Goal: Task Accomplishment & Management: Complete application form

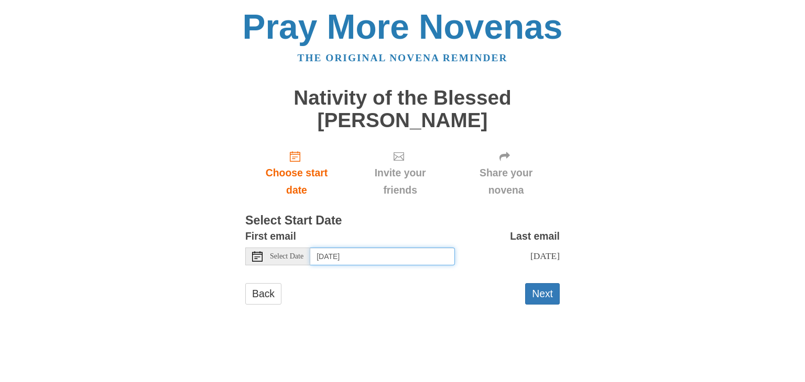
click at [399, 256] on input "Tuesday, August 19th" at bounding box center [382, 257] width 145 height 18
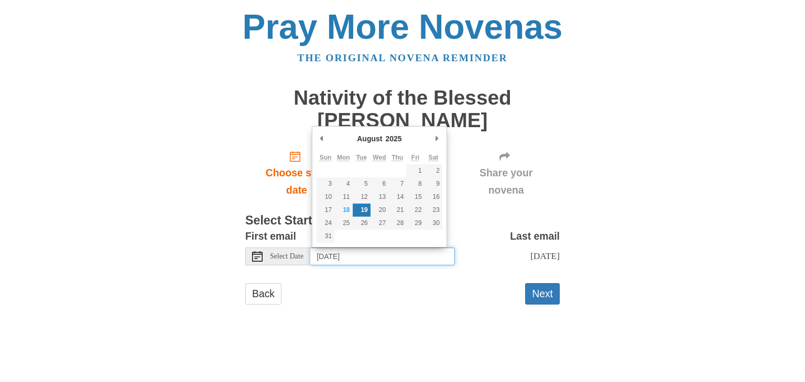
click at [399, 256] on input "Tuesday, August 19th" at bounding box center [382, 257] width 145 height 18
click at [423, 309] on div "Back Next" at bounding box center [402, 298] width 314 height 31
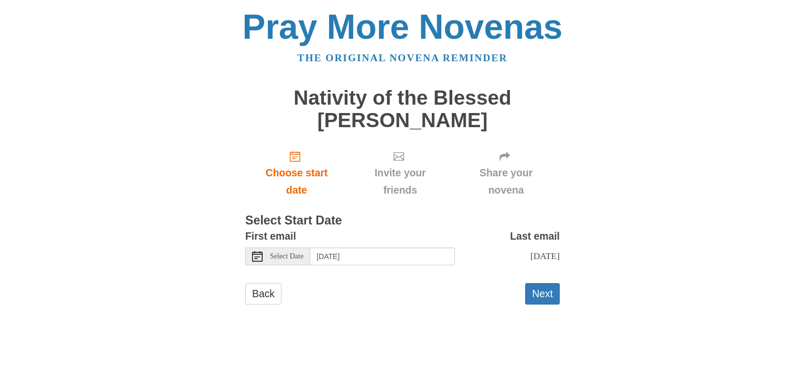
click at [274, 259] on span "Select Date" at bounding box center [287, 256] width 34 height 7
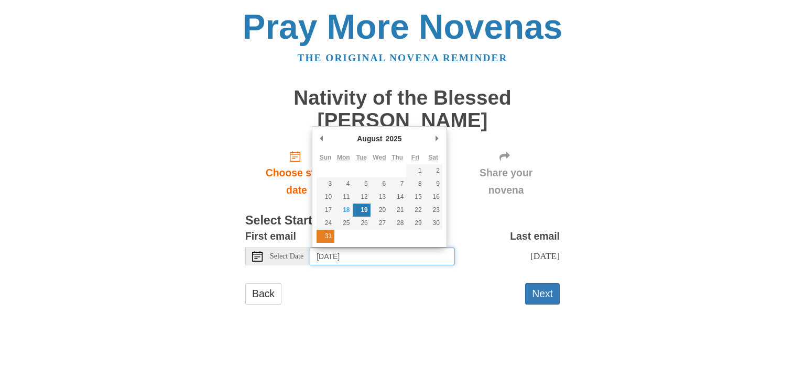
type input "Sunday, August 31st"
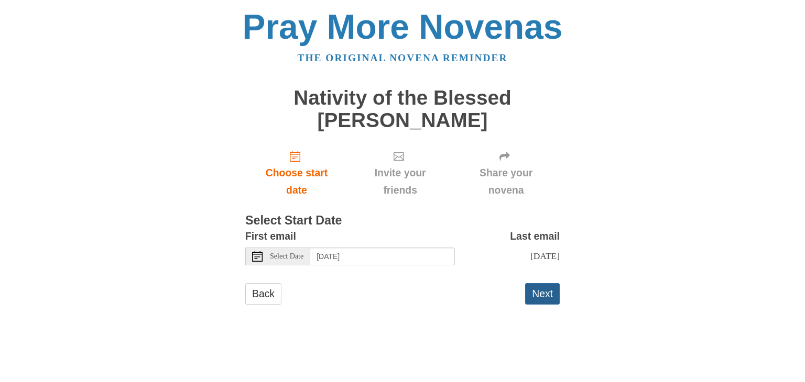
click at [548, 305] on button "Next" at bounding box center [542, 293] width 35 height 21
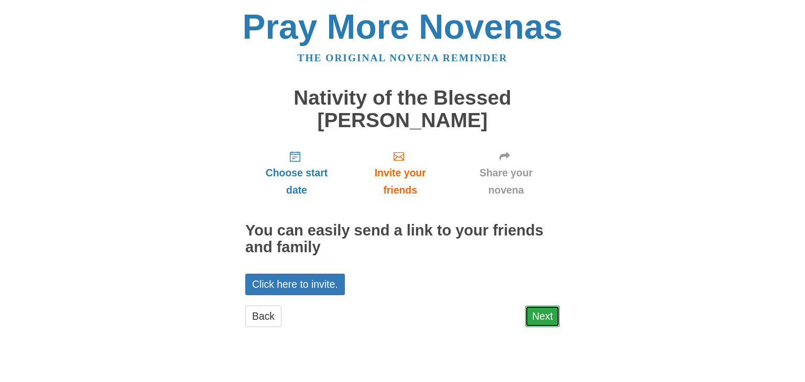
click at [546, 314] on link "Next" at bounding box center [542, 316] width 35 height 21
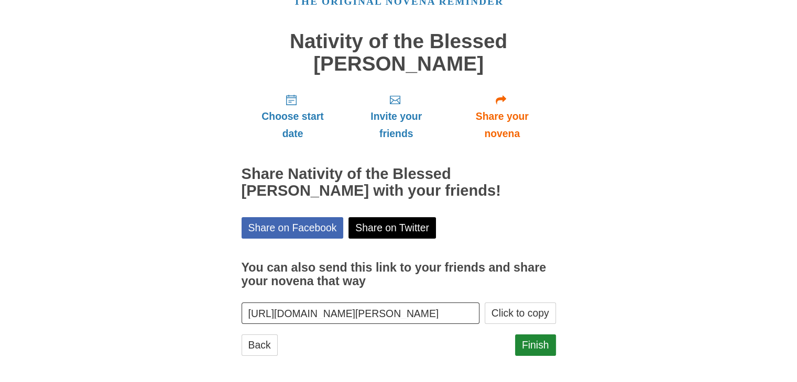
scroll to position [60, 0]
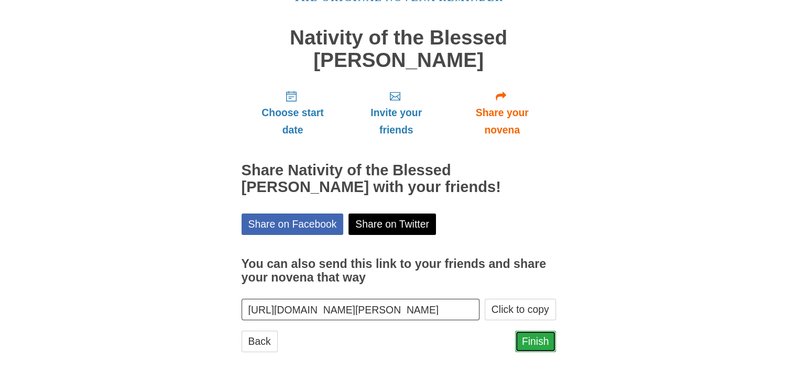
click at [536, 338] on link "Finish" at bounding box center [535, 341] width 41 height 21
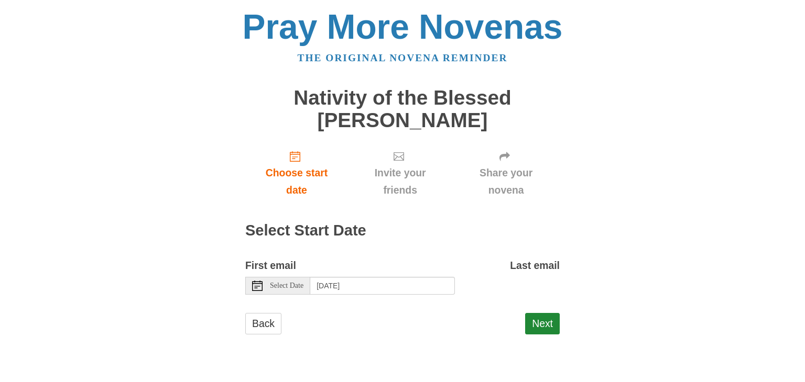
click at [290, 292] on div "Select Date" at bounding box center [277, 286] width 65 height 18
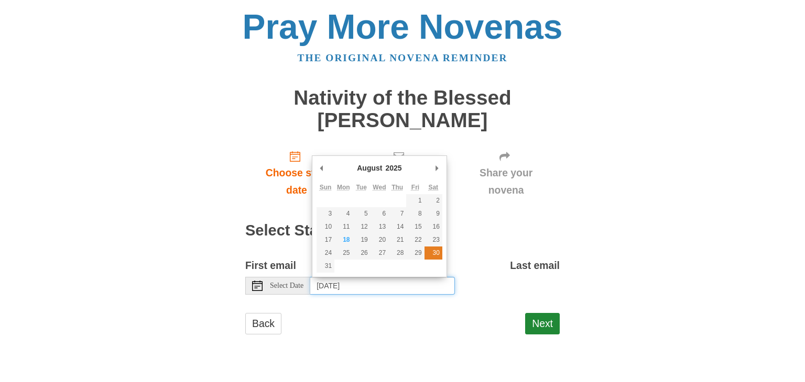
type input "Saturday, August 30th"
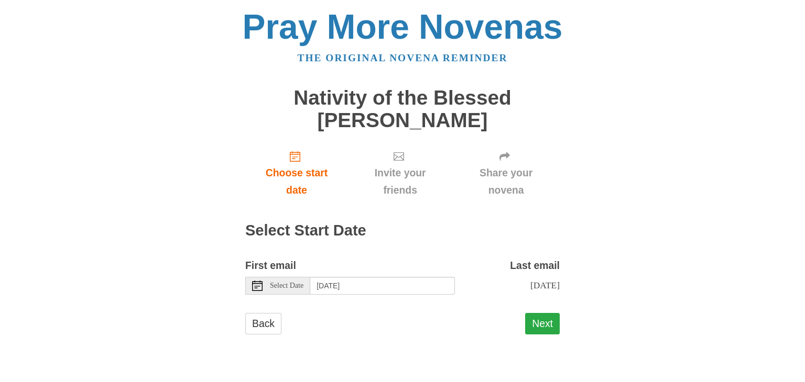
click at [546, 333] on button "Next" at bounding box center [542, 323] width 35 height 21
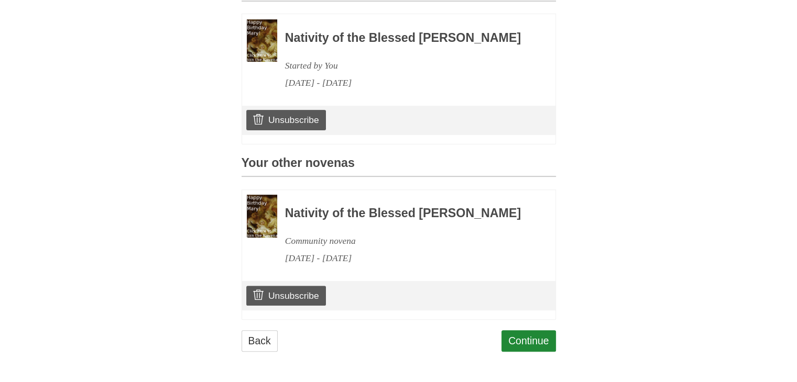
scroll to position [376, 0]
click at [542, 345] on link "Continue" at bounding box center [528, 341] width 54 height 21
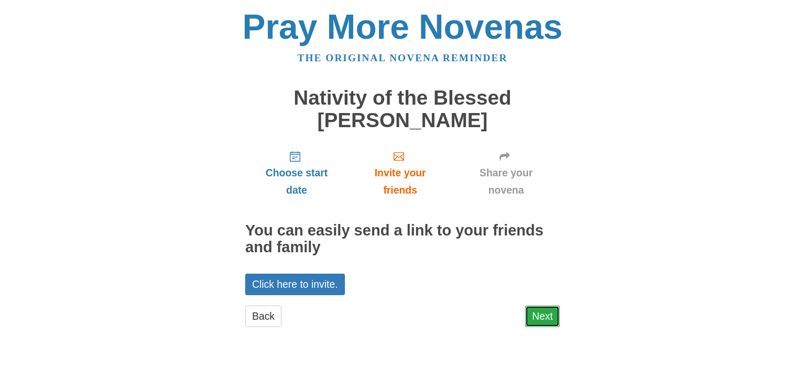
click at [538, 313] on link "Next" at bounding box center [542, 316] width 35 height 21
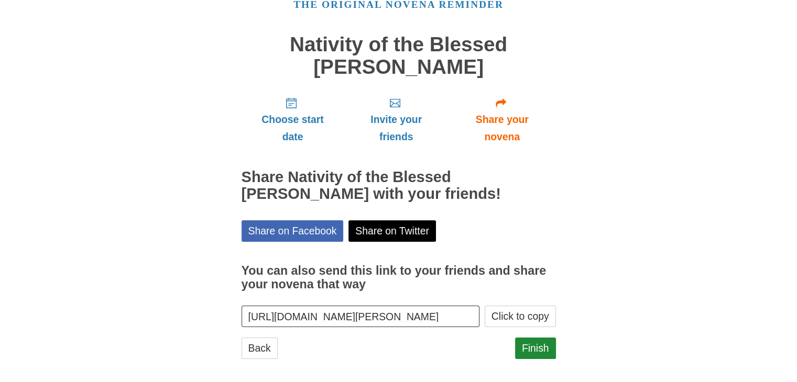
scroll to position [60, 0]
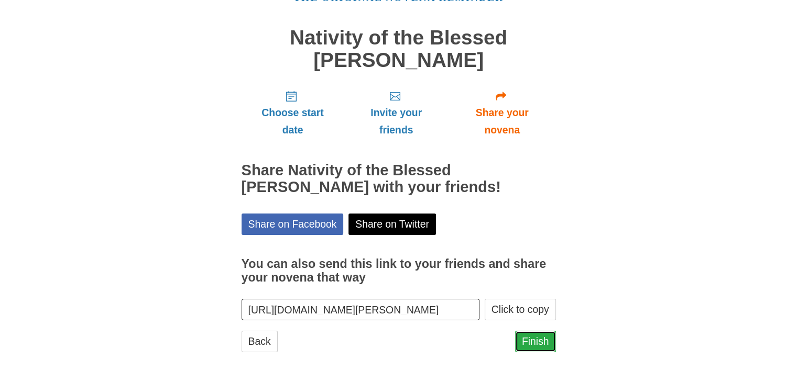
click at [537, 343] on link "Finish" at bounding box center [535, 341] width 41 height 21
